Goal: Check status: Check status

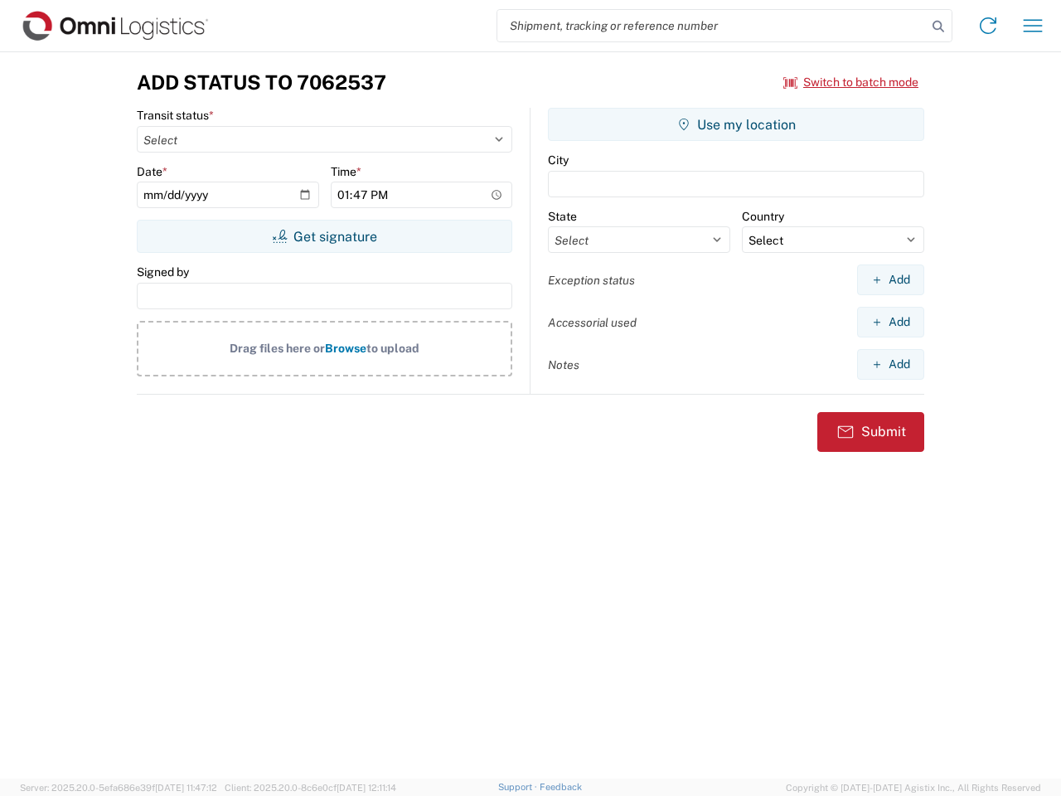
click at [712, 26] on input "search" at bounding box center [711, 26] width 429 height 32
click at [938, 27] on icon at bounding box center [938, 26] width 23 height 23
click at [988, 26] on icon at bounding box center [988, 25] width 27 height 27
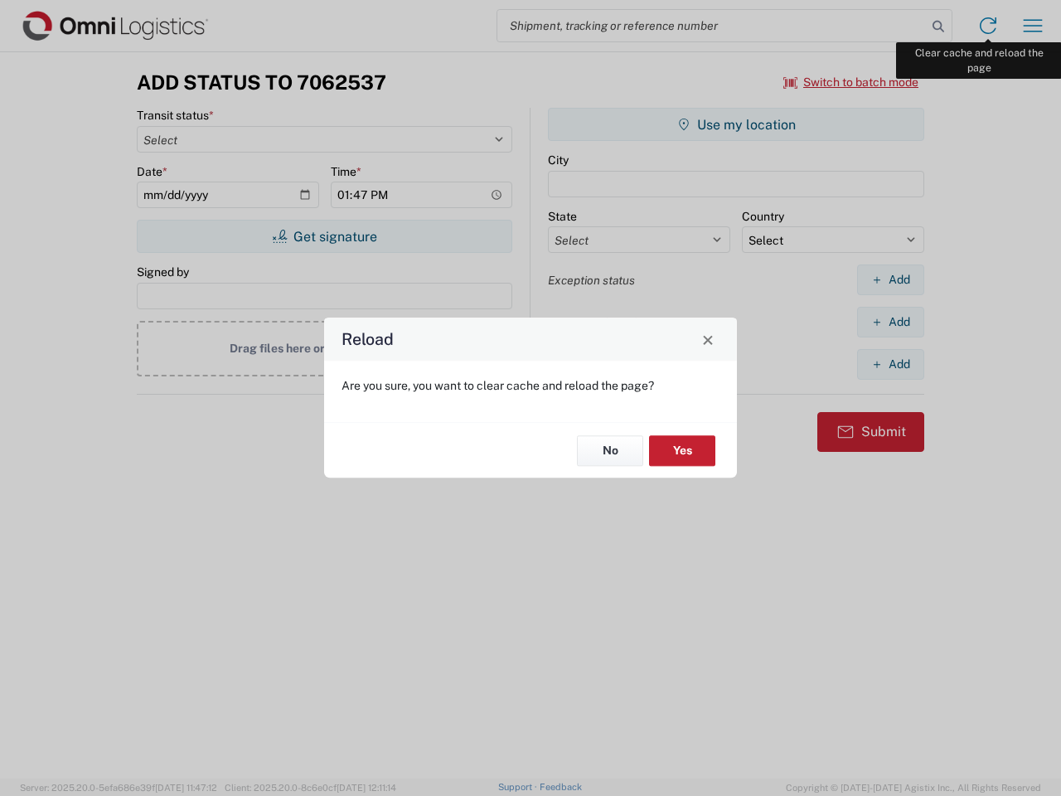
click at [1033, 26] on div "Reload Are you sure, you want to clear cache and reload the page? No Yes" at bounding box center [530, 398] width 1061 height 796
click at [851, 82] on div "Reload Are you sure, you want to clear cache and reload the page? No Yes" at bounding box center [530, 398] width 1061 height 796
click at [324, 236] on div "Reload Are you sure, you want to clear cache and reload the page? No Yes" at bounding box center [530, 398] width 1061 height 796
click at [736, 124] on div "Reload Are you sure, you want to clear cache and reload the page? No Yes" at bounding box center [530, 398] width 1061 height 796
click at [890, 279] on div "Reload Are you sure, you want to clear cache and reload the page? No Yes" at bounding box center [530, 398] width 1061 height 796
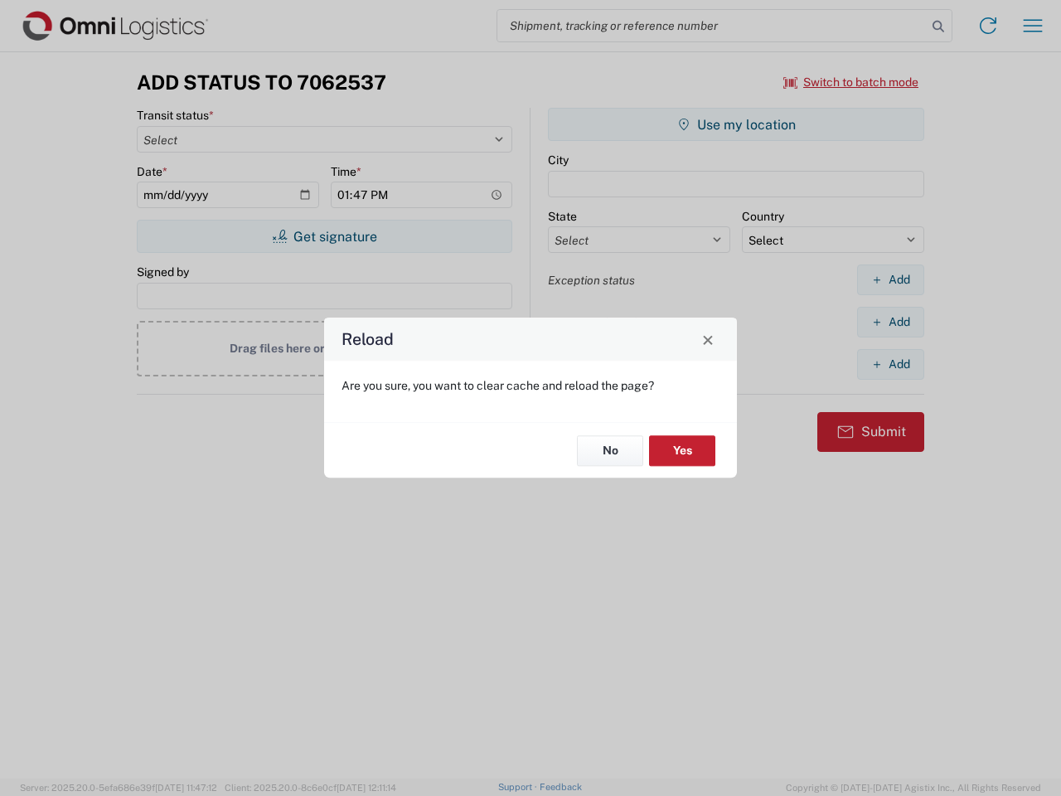
click at [890, 322] on div "Reload Are you sure, you want to clear cache and reload the page? No Yes" at bounding box center [530, 398] width 1061 height 796
click at [890, 364] on div "Reload Are you sure, you want to clear cache and reload the page? No Yes" at bounding box center [530, 398] width 1061 height 796
